Goal: Go to known website: Go to known website

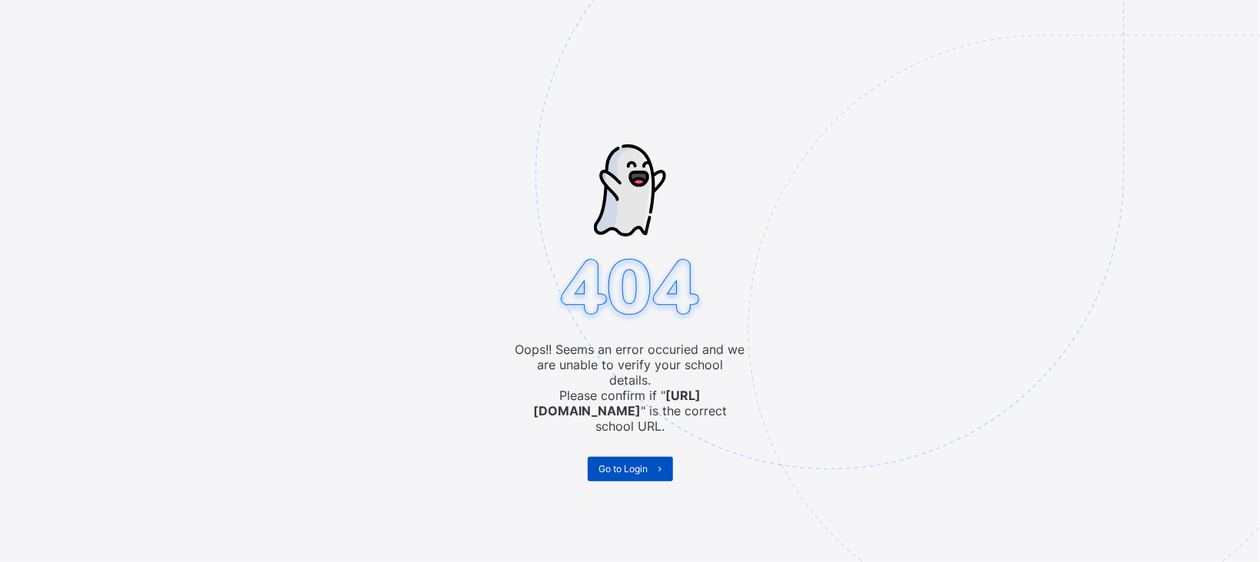
click at [634, 463] on span "Go to Login" at bounding box center [623, 469] width 49 height 12
